Goal: Find contact information: Find contact information

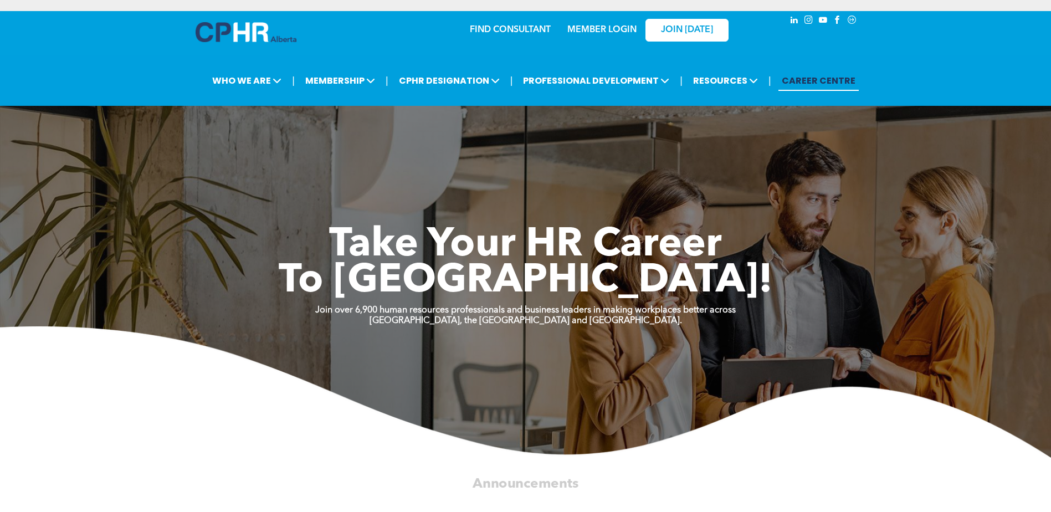
click at [594, 24] on div "MEMBER LOGIN" at bounding box center [602, 27] width 72 height 20
click at [590, 27] on link "MEMBER LOGIN" at bounding box center [602, 29] width 69 height 9
click at [604, 29] on link "MEMBER LOGIN" at bounding box center [602, 29] width 69 height 9
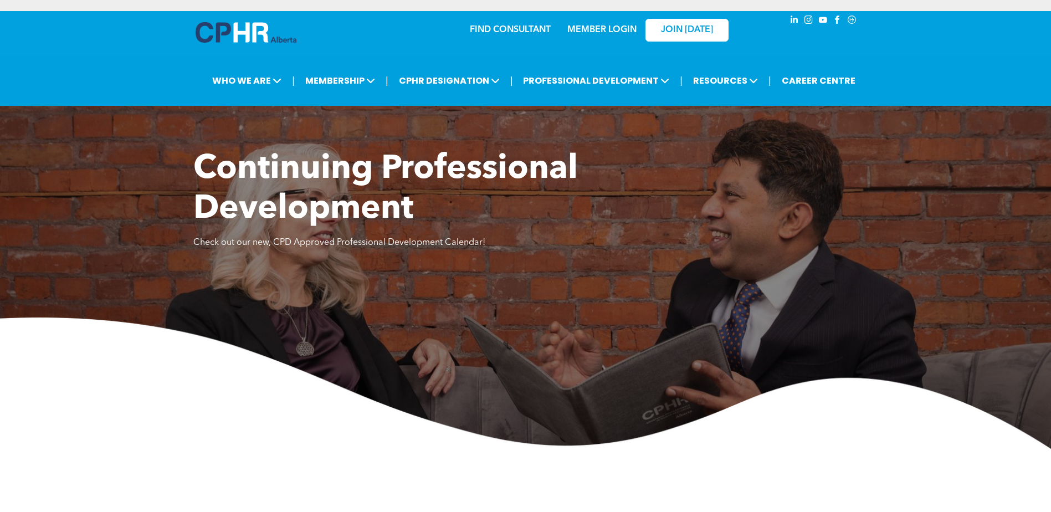
scroll to position [2108, 0]
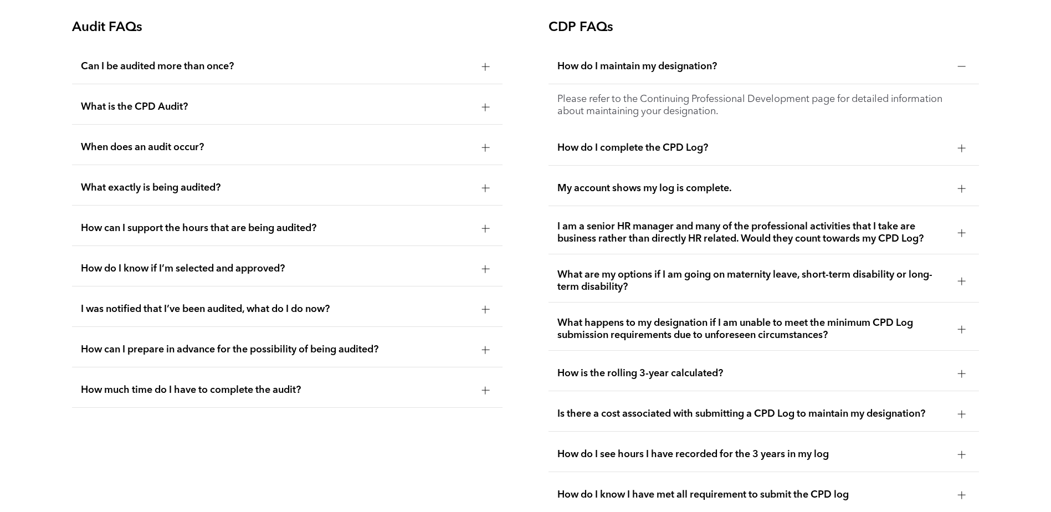
click at [960, 148] on div at bounding box center [962, 148] width 8 height 8
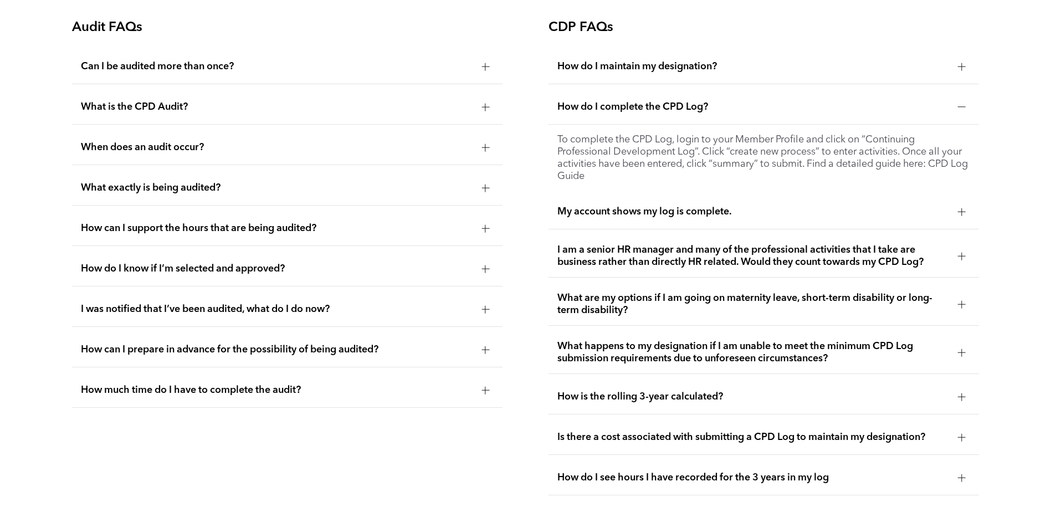
click at [488, 109] on div at bounding box center [486, 107] width 8 height 8
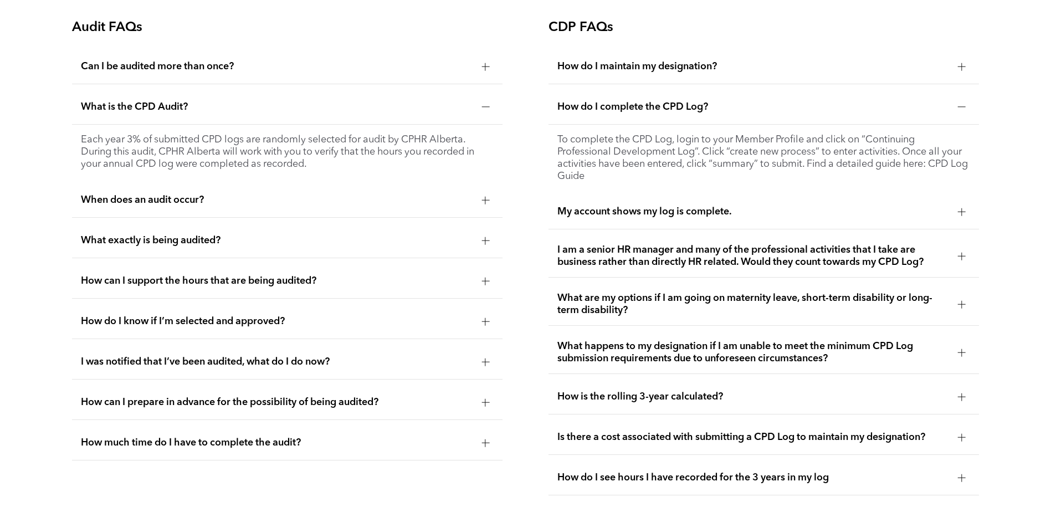
click at [482, 107] on div at bounding box center [486, 107] width 8 height 8
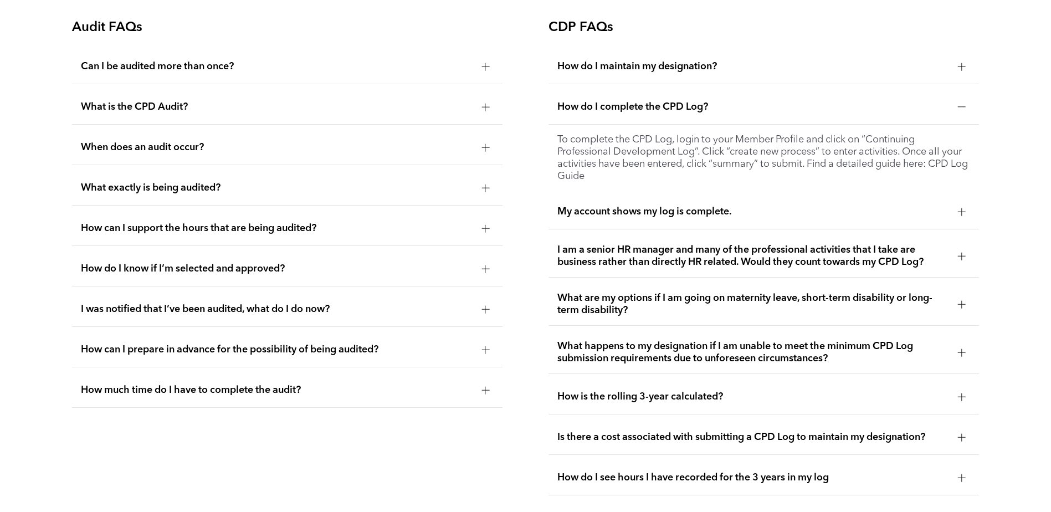
click at [960, 108] on div at bounding box center [962, 107] width 8 height 8
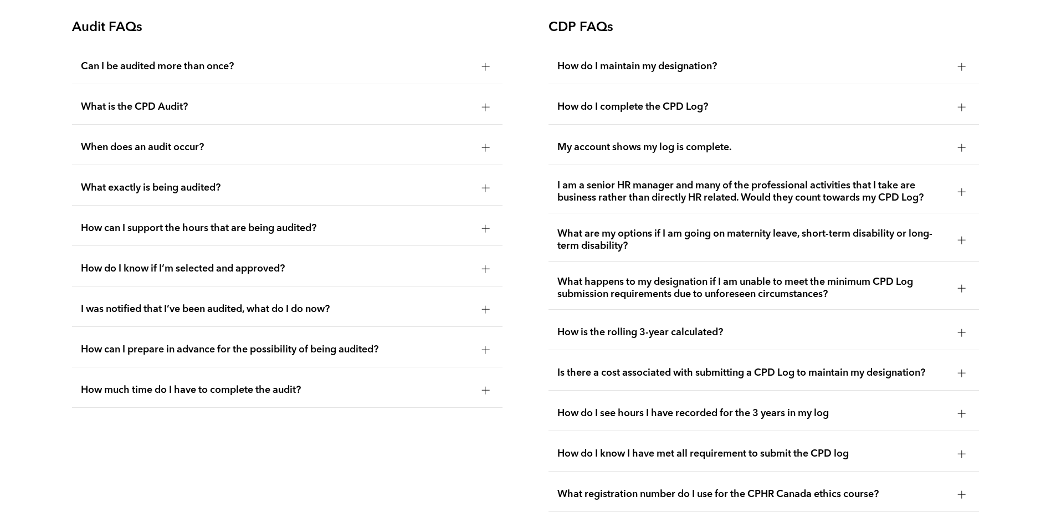
click at [960, 67] on div at bounding box center [962, 67] width 8 height 8
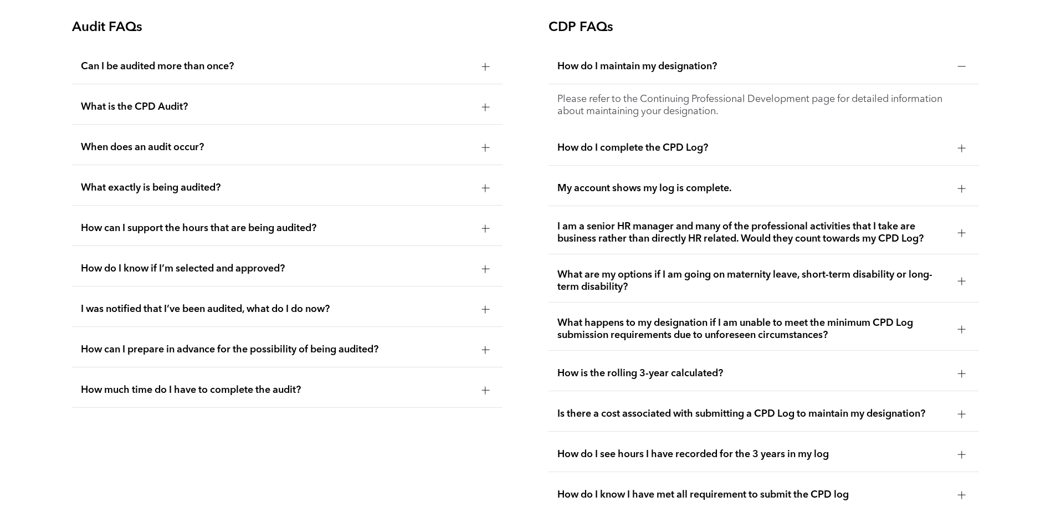
click at [960, 67] on div at bounding box center [962, 67] width 8 height 8
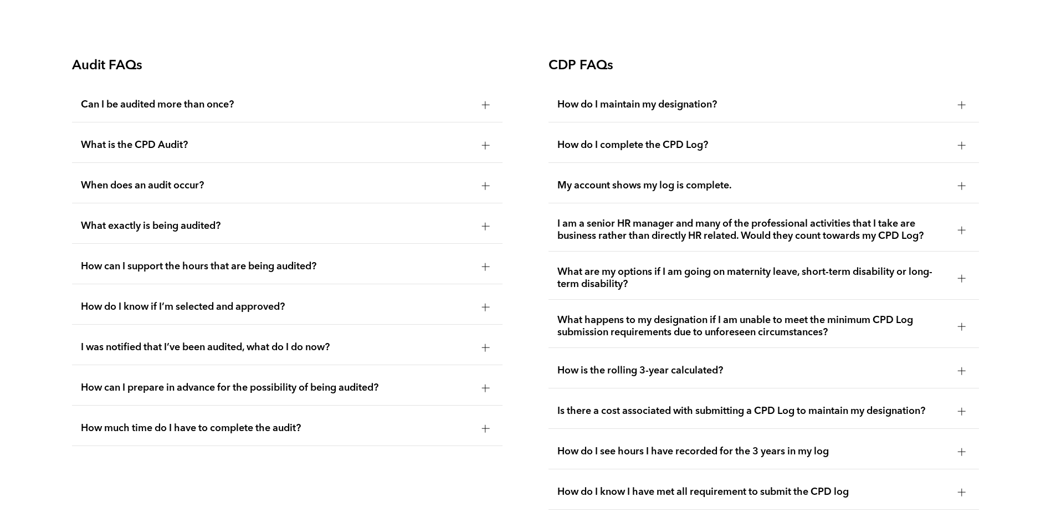
scroll to position [2052, 0]
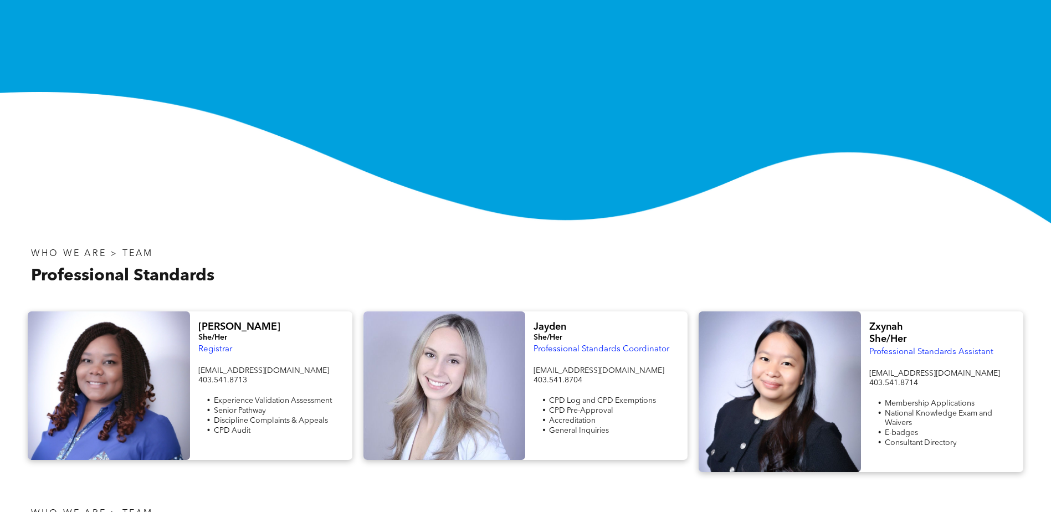
scroll to position [222, 0]
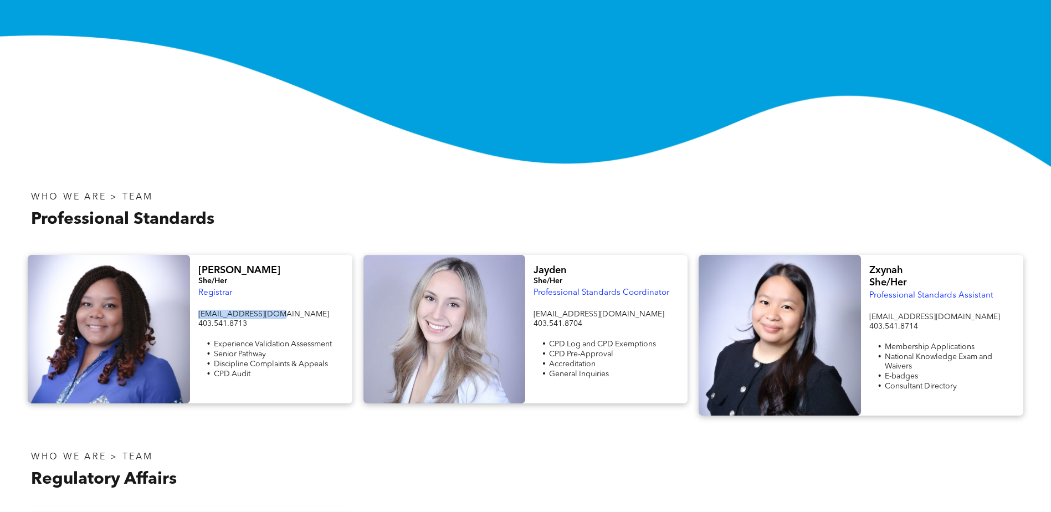
drag, startPoint x: 199, startPoint y: 315, endPoint x: 269, endPoint y: 313, distance: 69.9
click at [269, 313] on span "[EMAIL_ADDRESS][DOMAIN_NAME]" at bounding box center [263, 314] width 131 height 8
drag, startPoint x: 269, startPoint y: 313, endPoint x: 257, endPoint y: 315, distance: 11.8
copy span "[EMAIL_ADDRESS][DOMAIN_NAME]"
